Goal: Information Seeking & Learning: Learn about a topic

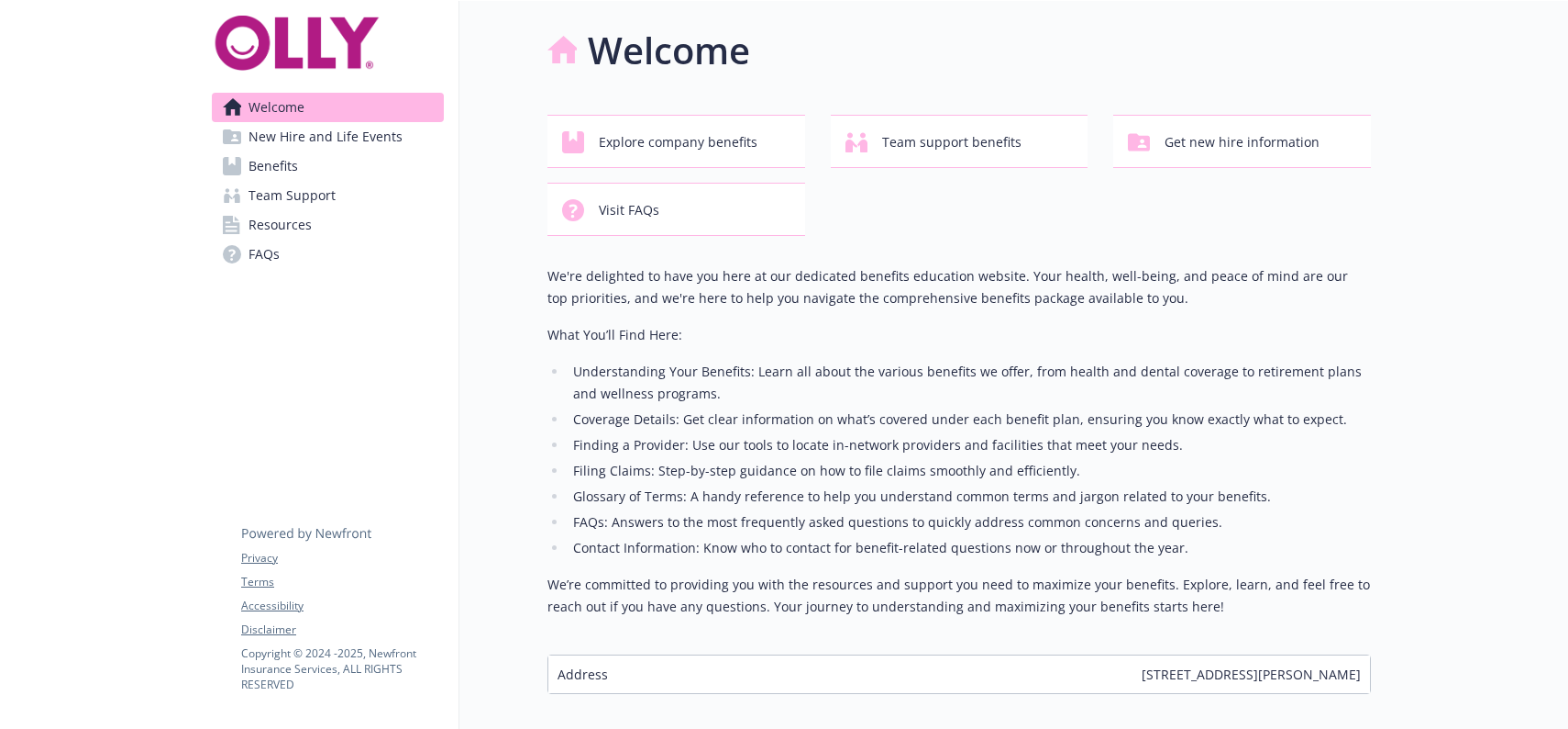
click at [246, 258] on link "FAQs" at bounding box center [328, 254] width 232 height 30
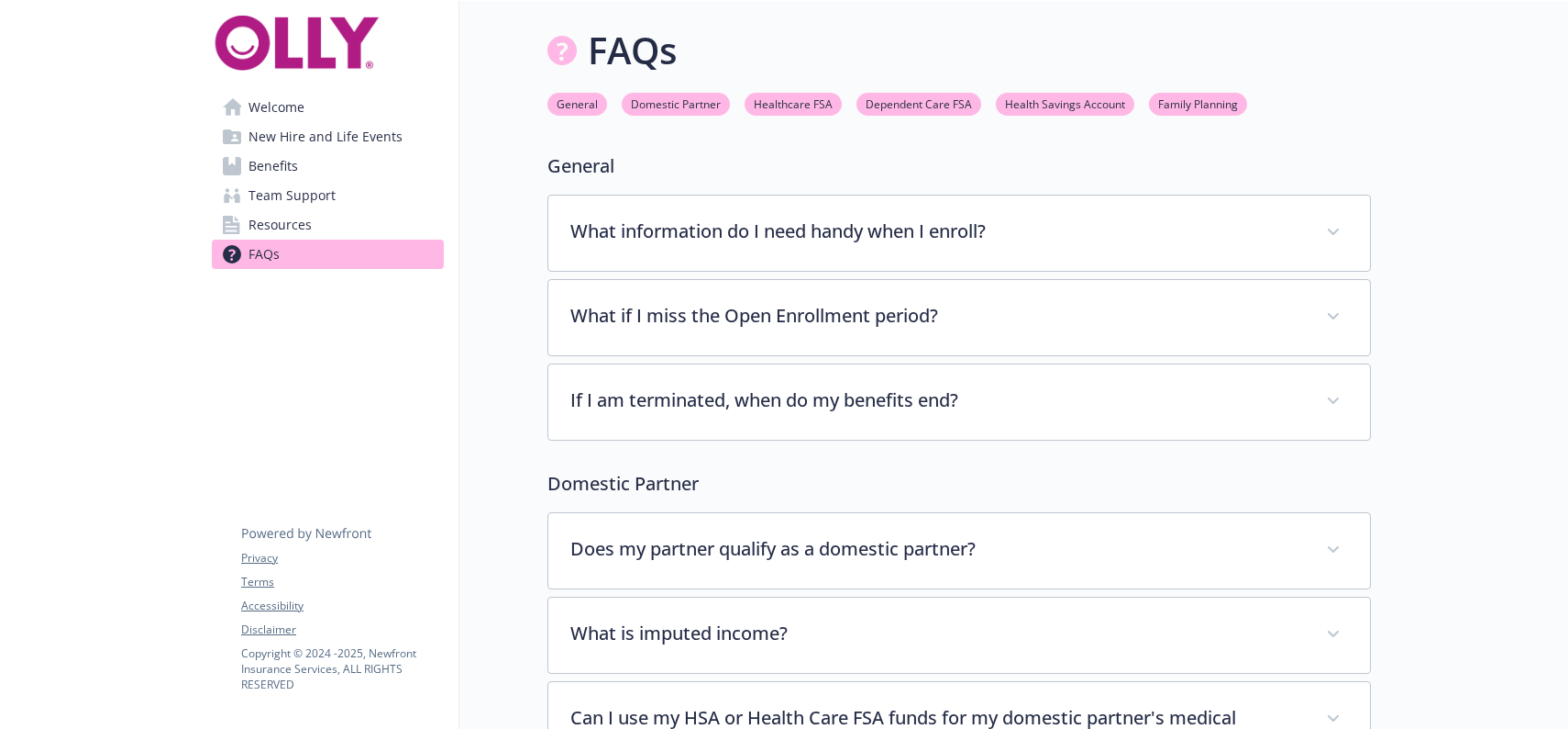
click at [257, 218] on span "Resources" at bounding box center [280, 225] width 63 height 30
